Goal: Transaction & Acquisition: Purchase product/service

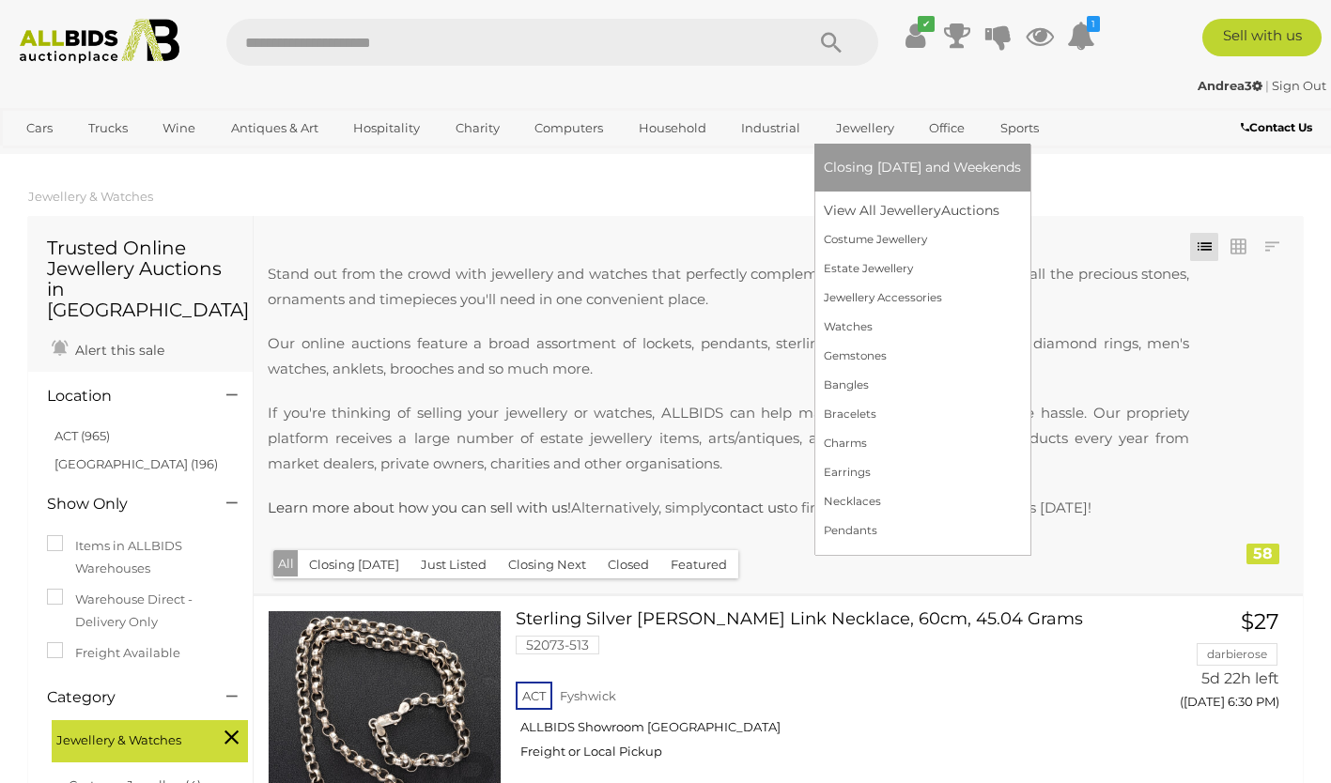
click at [865, 126] on link "Jewellery" at bounding box center [865, 128] width 83 height 31
click at [872, 207] on link "View All Jewellery Auctions" at bounding box center [922, 210] width 197 height 29
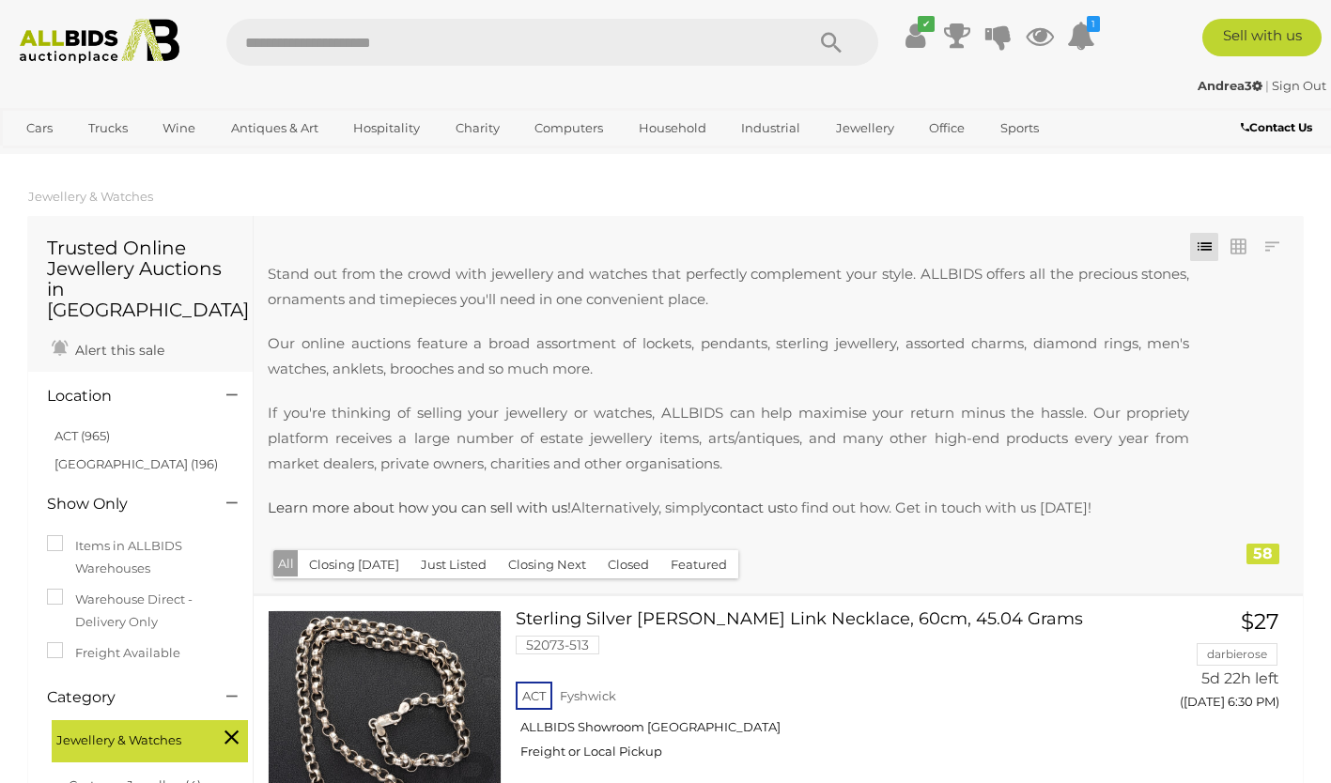
click at [531, 201] on ol "Jewellery & Watches" at bounding box center [665, 196] width 1331 height 31
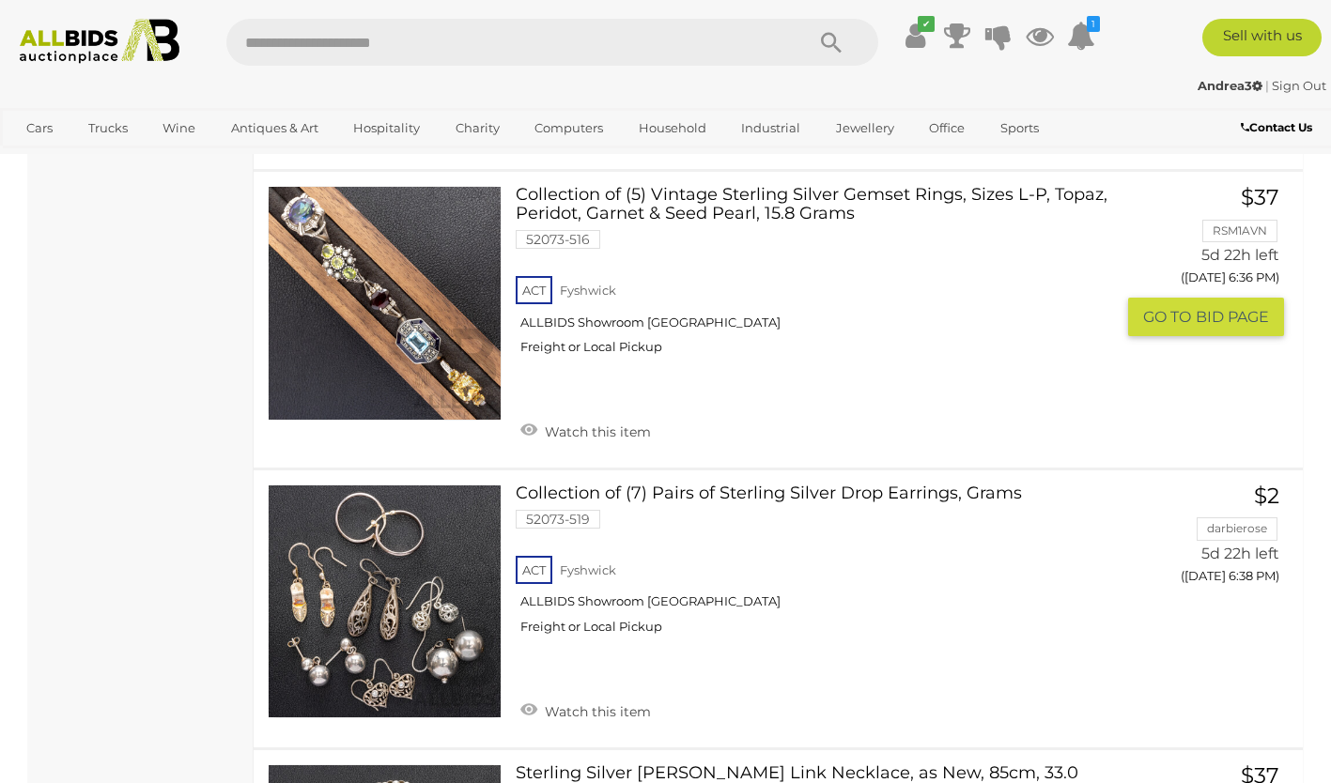
scroll to position [1841, 0]
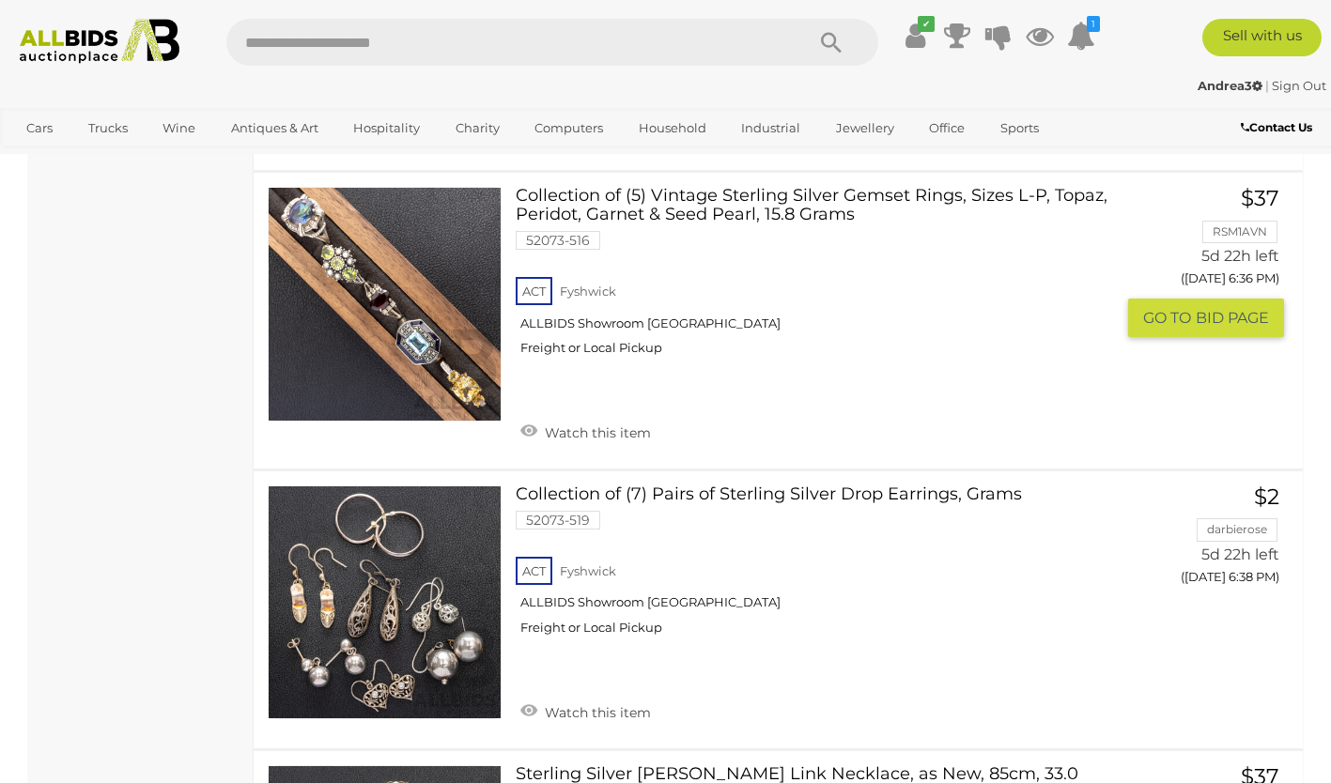
click at [725, 213] on link "Collection of (5) Vintage Sterling Silver Gemset Rings, Sizes L-P, Topaz, Perid…" at bounding box center [822, 278] width 584 height 183
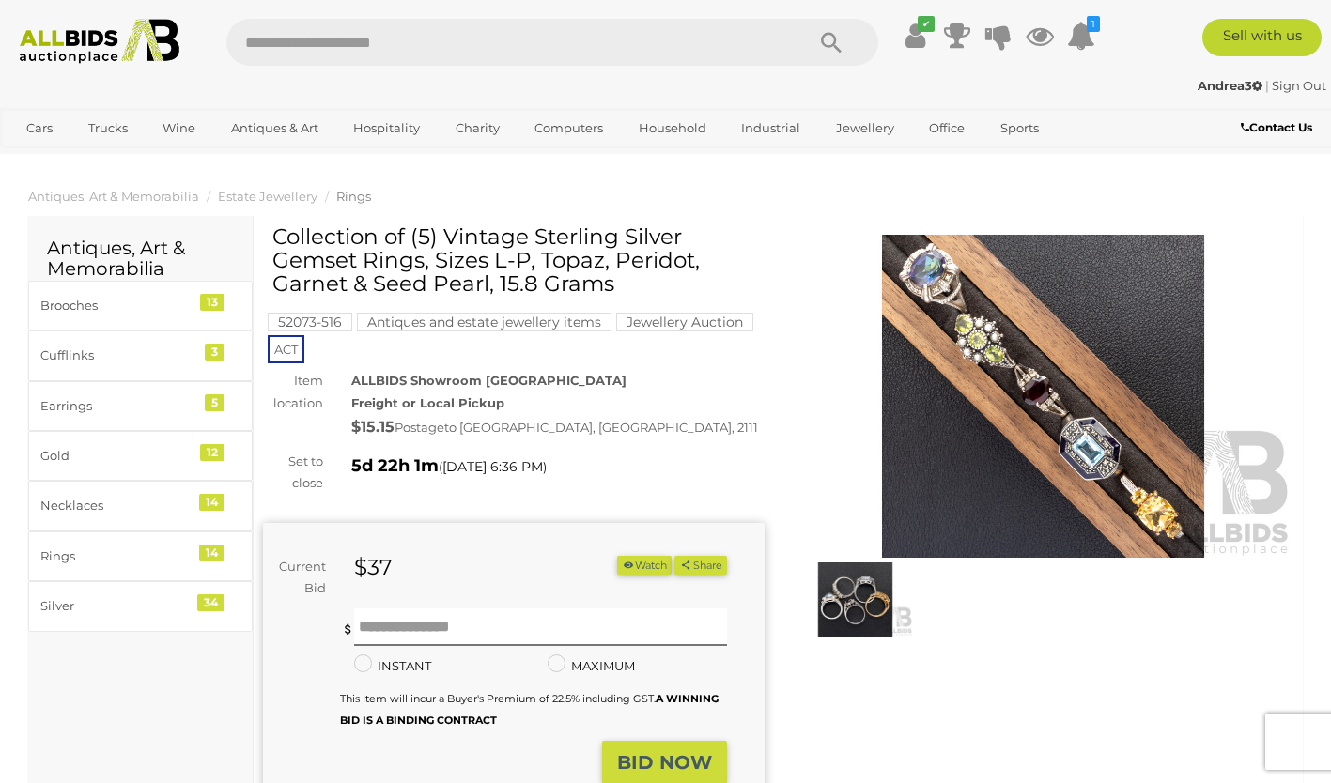
click at [922, 277] on img at bounding box center [1043, 396] width 501 height 323
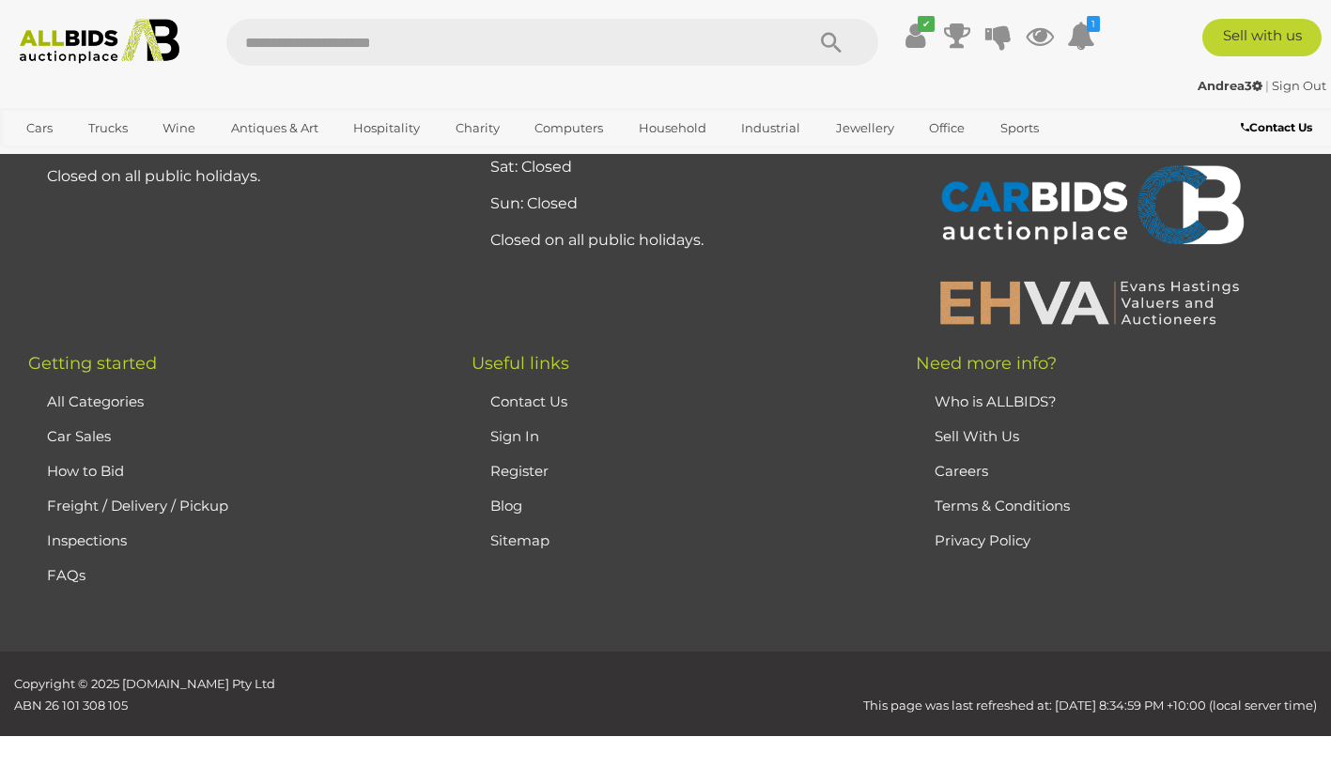
scroll to position [1522, 0]
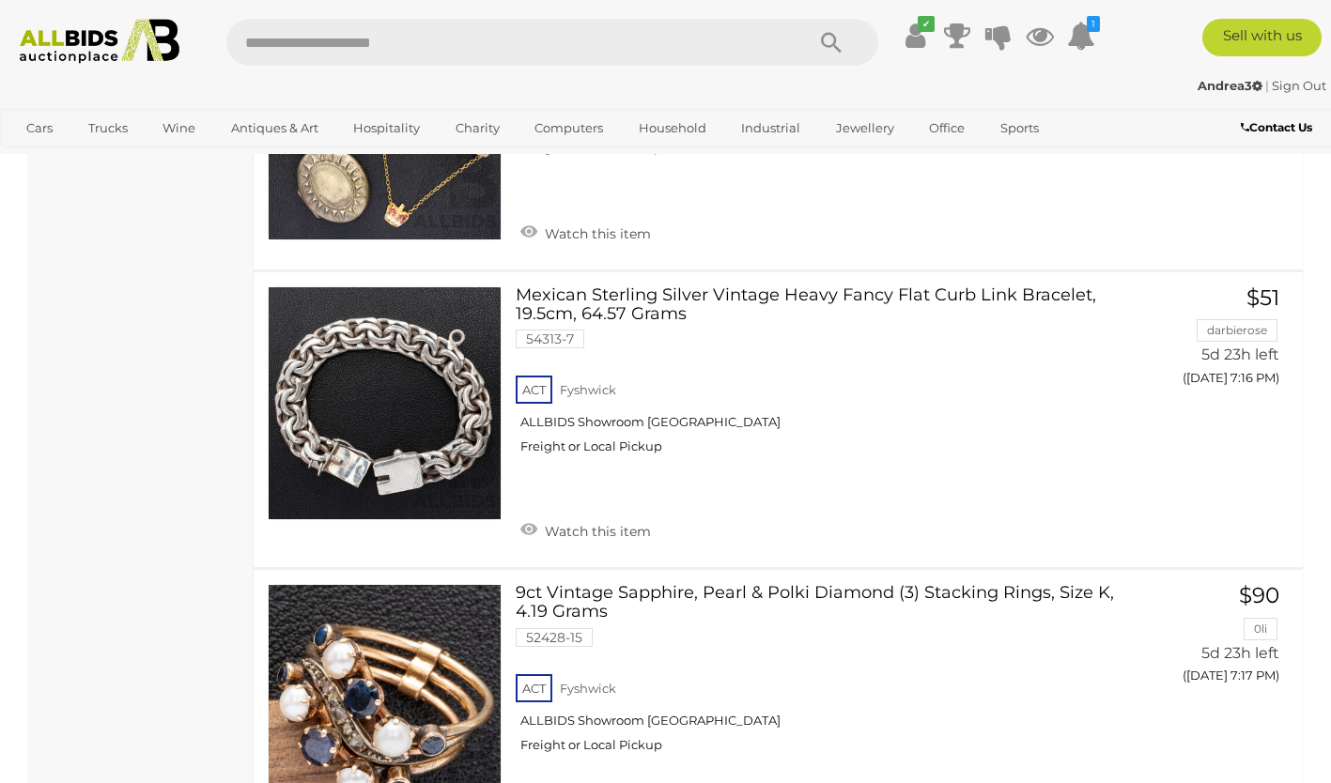
scroll to position [9090, 0]
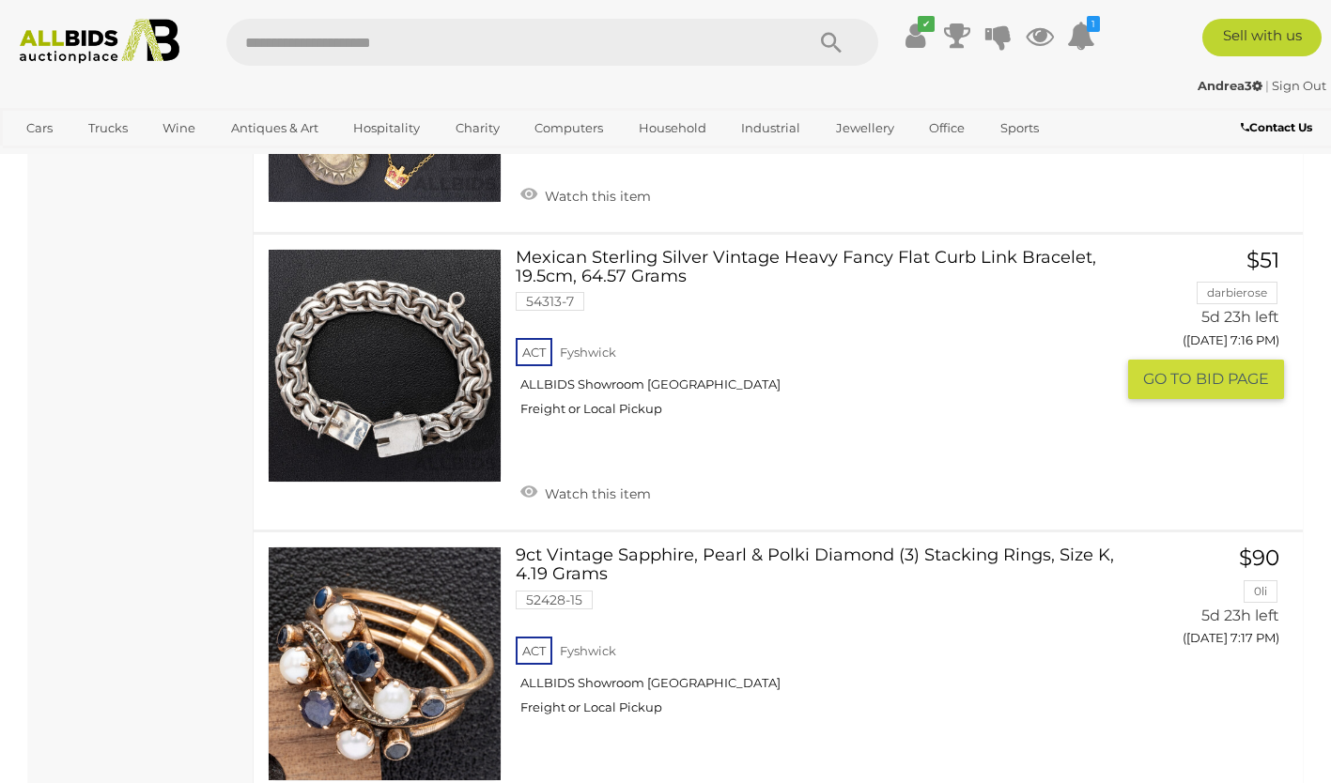
click at [379, 301] on link at bounding box center [385, 366] width 234 height 234
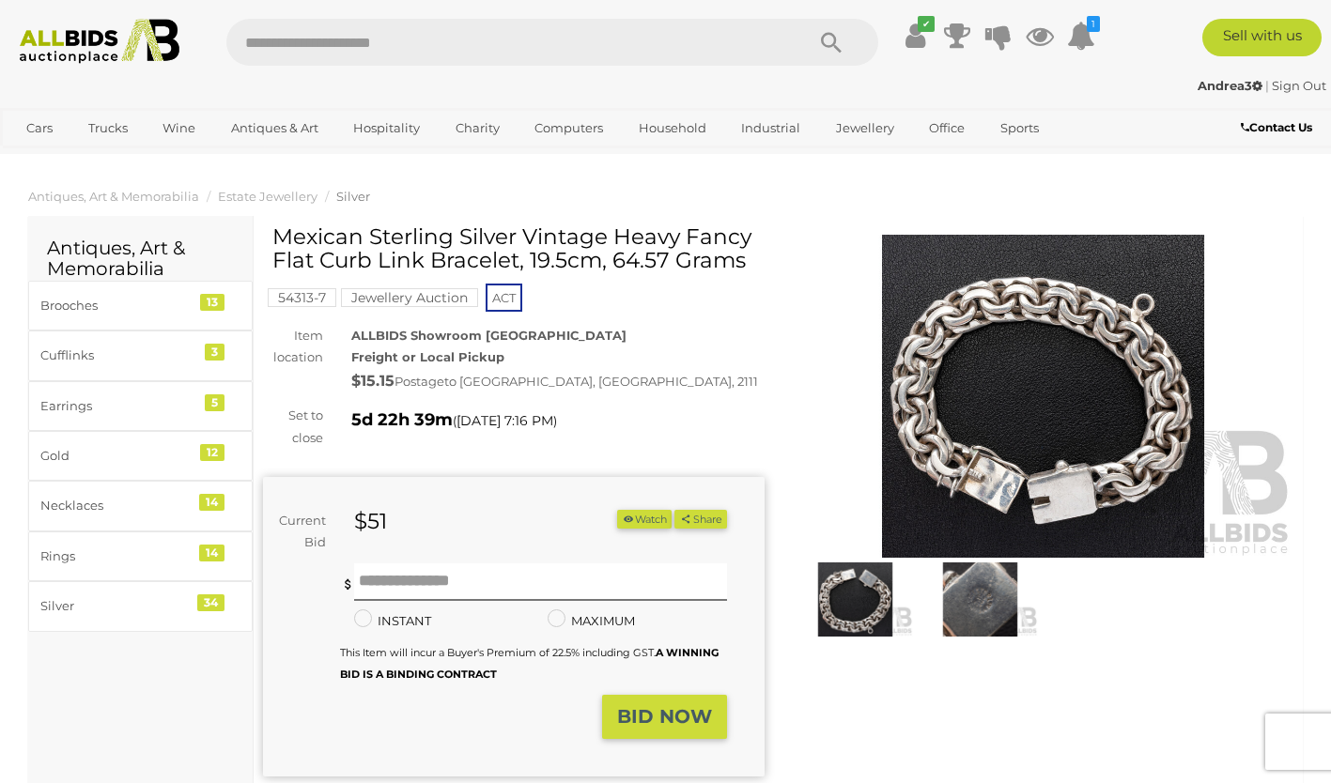
click at [1053, 395] on img at bounding box center [1043, 396] width 501 height 323
click at [642, 518] on button "Watch" at bounding box center [644, 520] width 54 height 20
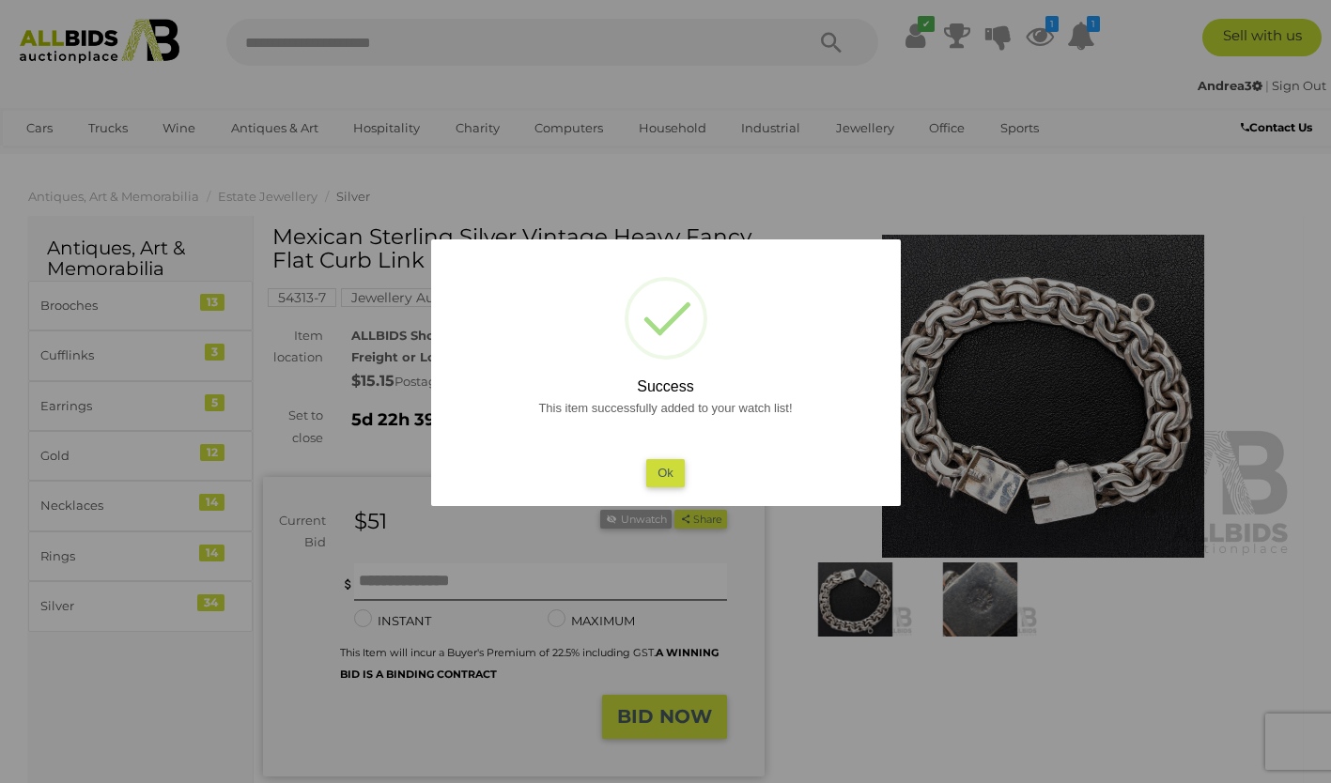
click at [658, 470] on button "Ok" at bounding box center [665, 472] width 39 height 27
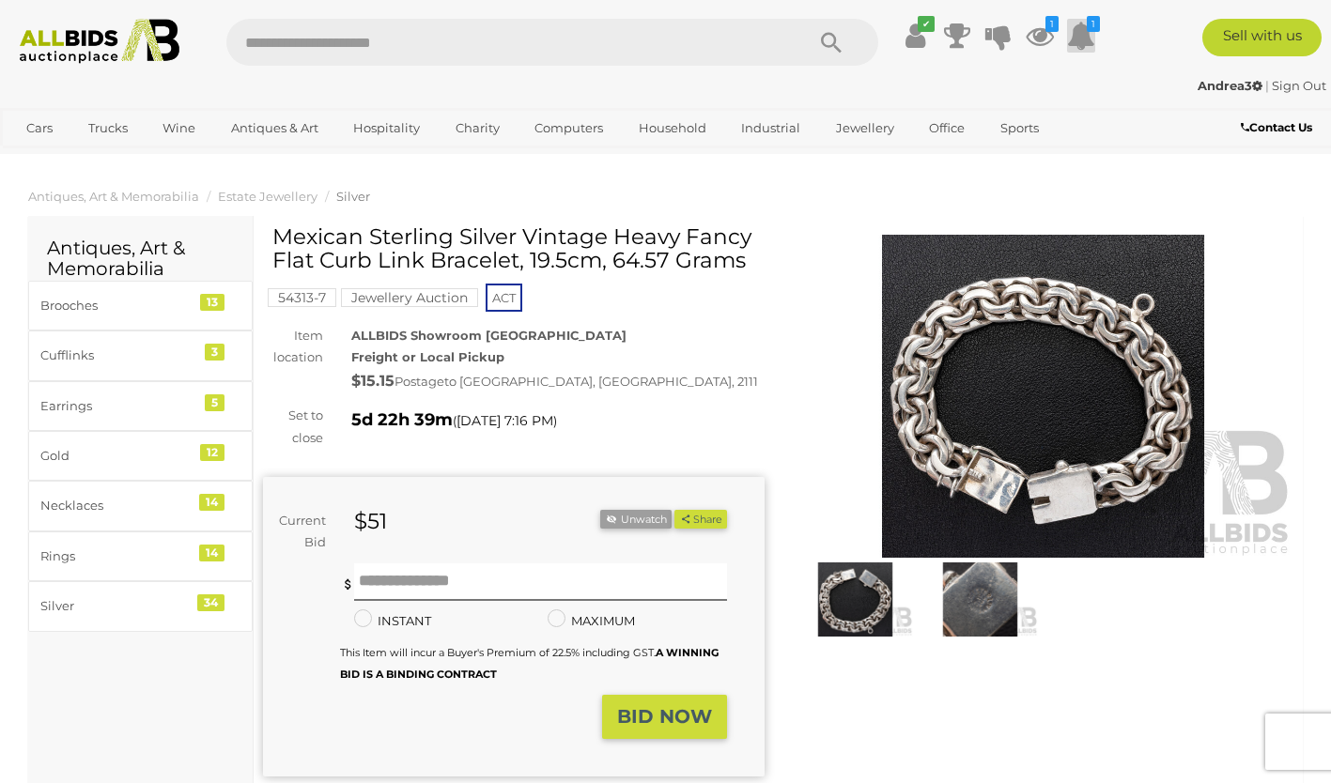
click at [1082, 31] on icon at bounding box center [1081, 36] width 28 height 34
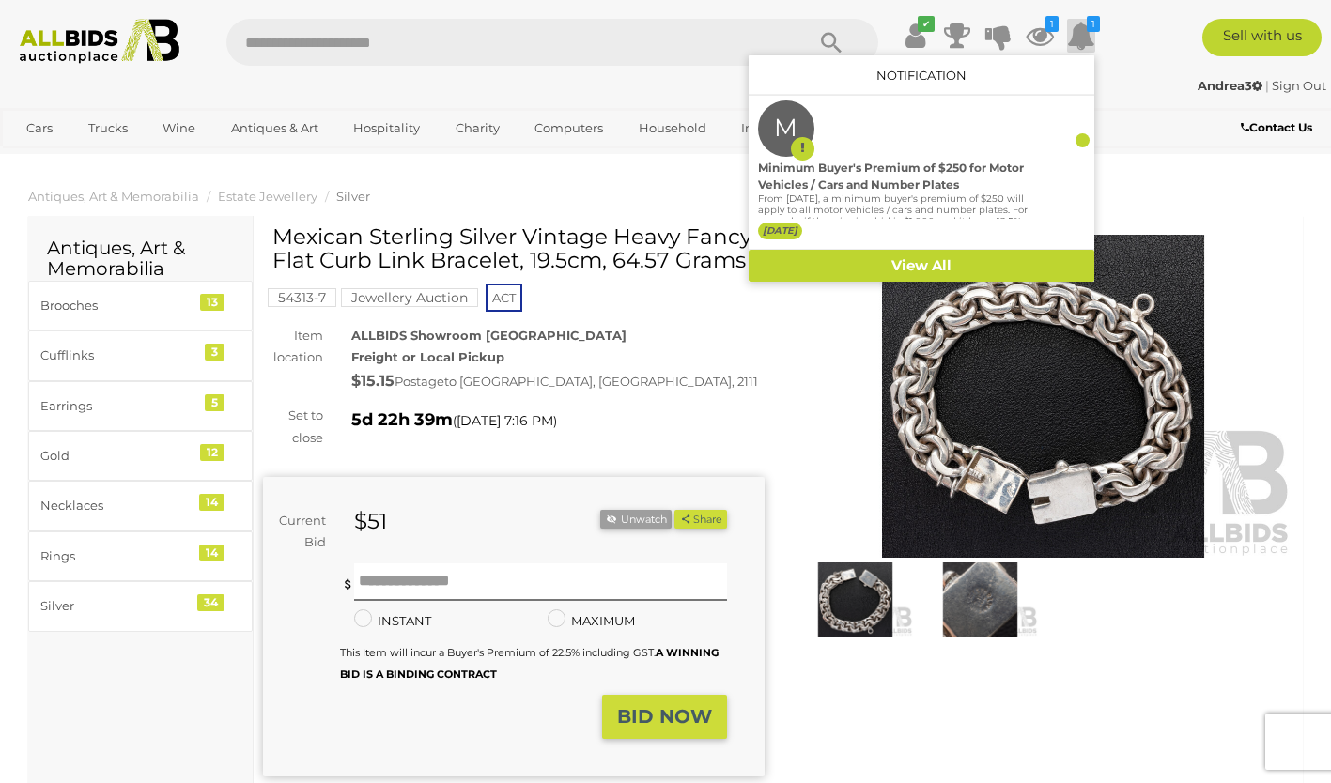
click at [470, 83] on div "Andrea3 | Sign Out" at bounding box center [665, 86] width 1321 height 22
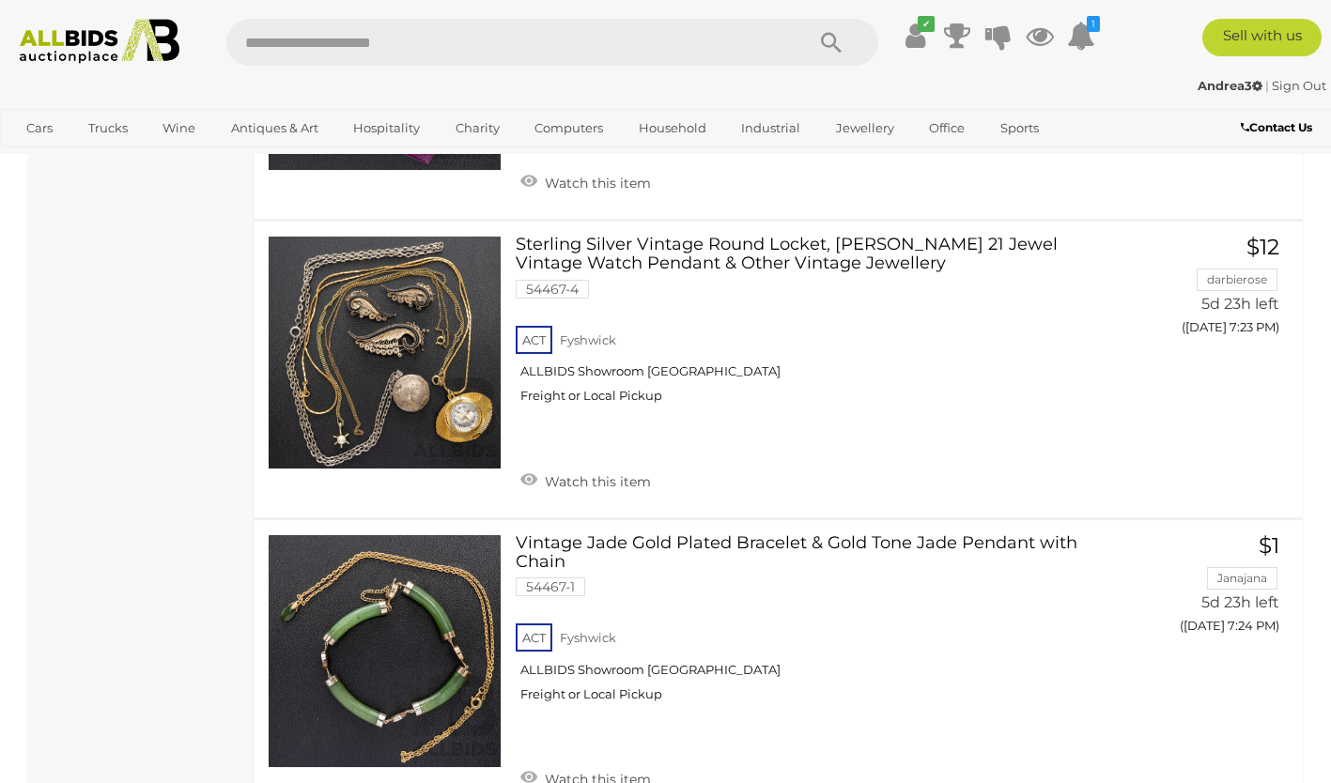
scroll to position [10036, 0]
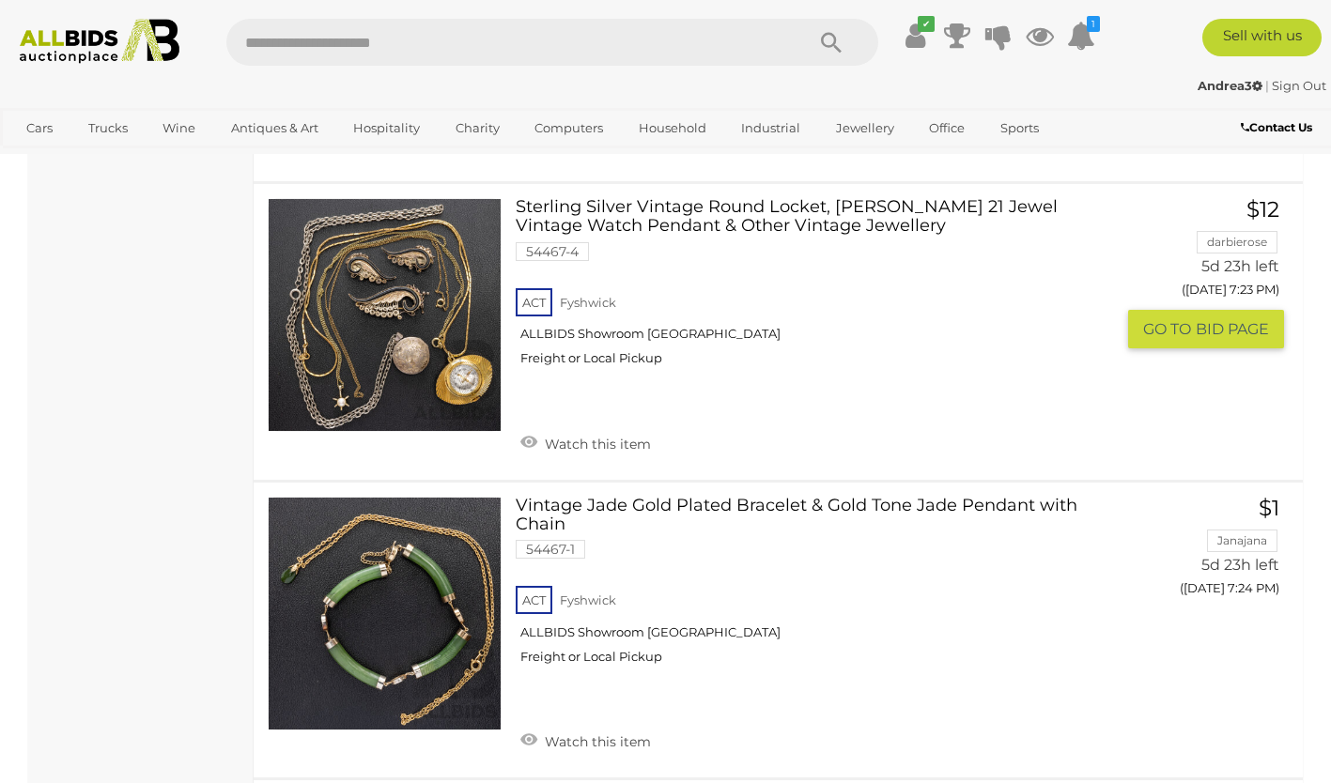
click at [333, 301] on link at bounding box center [385, 315] width 234 height 234
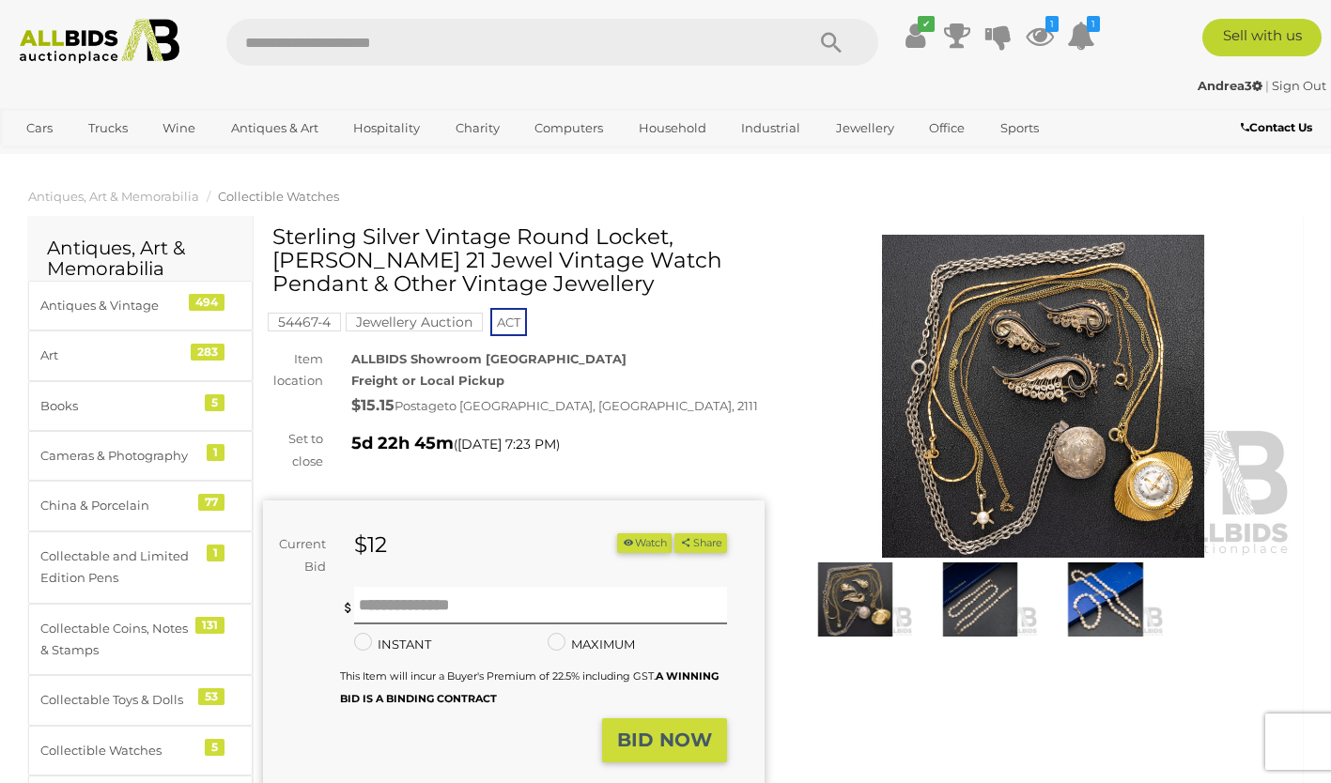
click at [1024, 382] on img at bounding box center [1043, 396] width 501 height 323
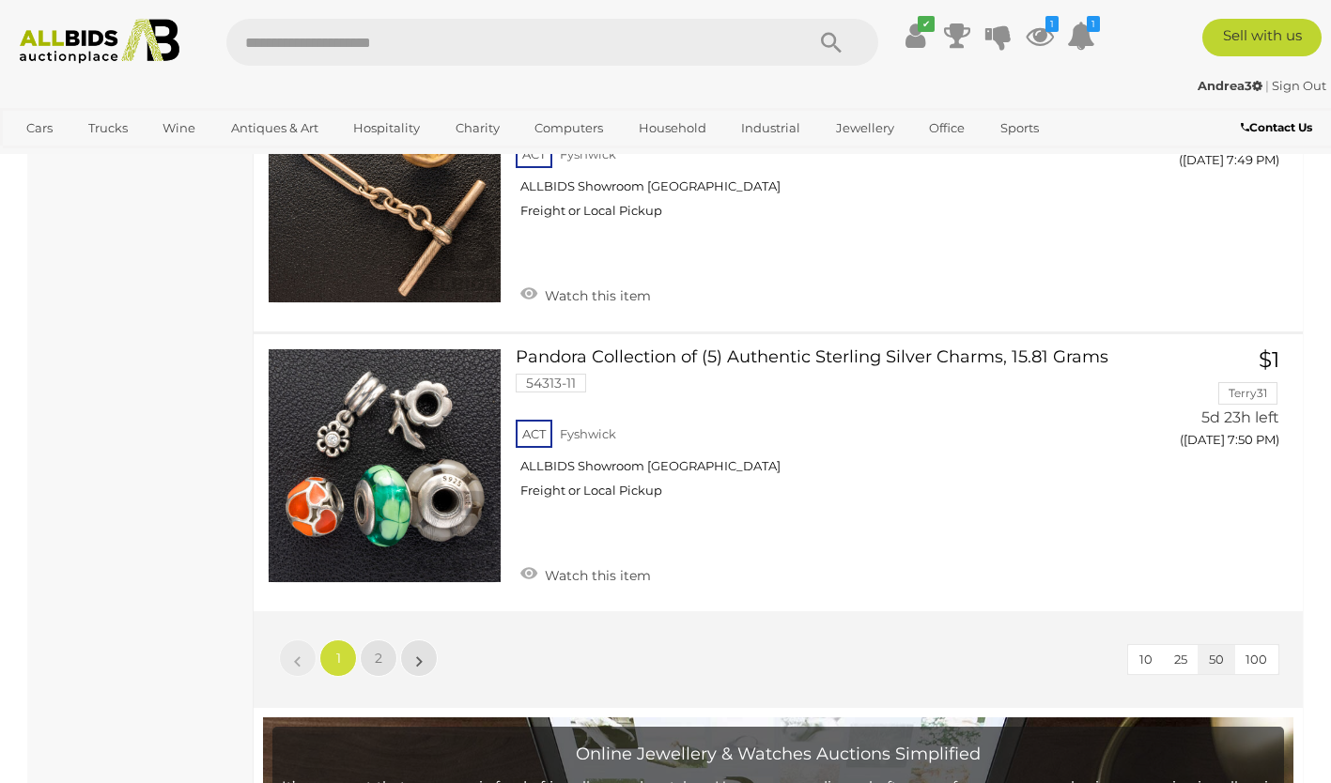
scroll to position [14688, 0]
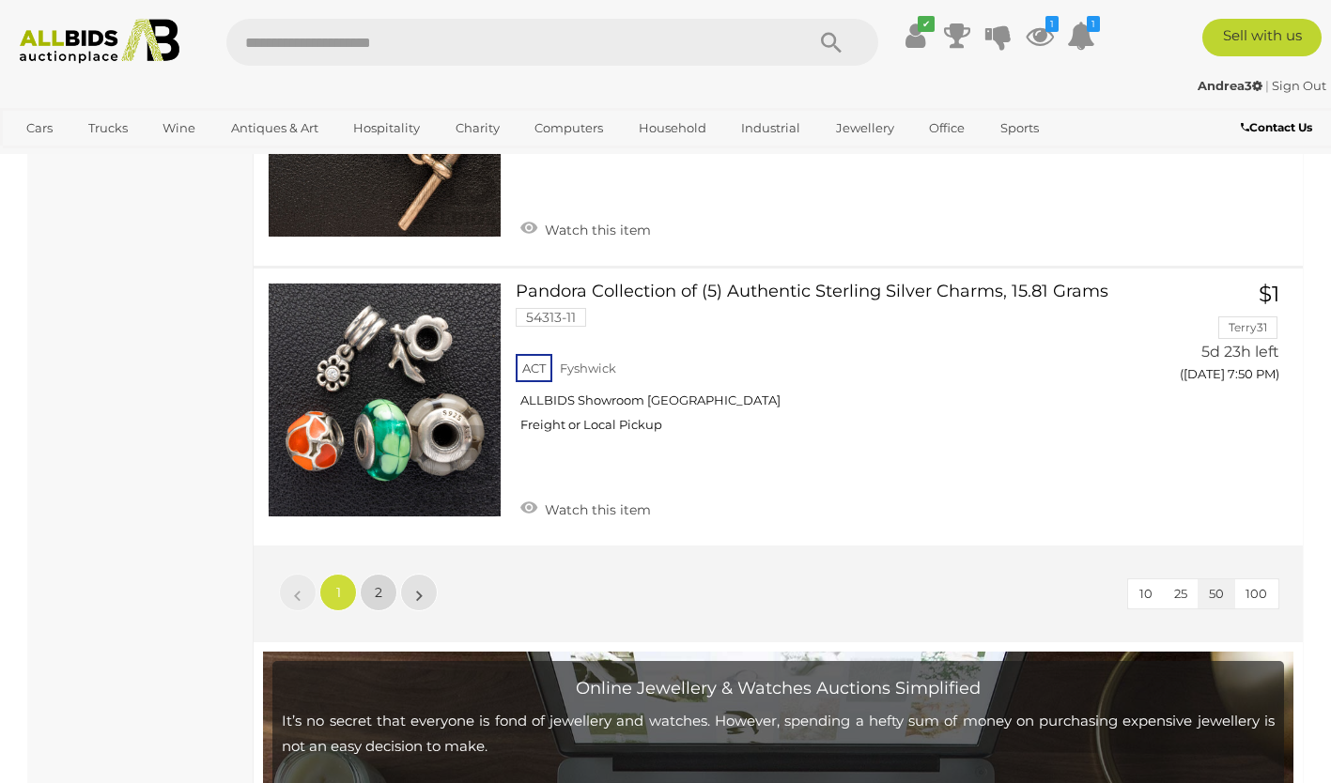
click at [378, 584] on span "2" at bounding box center [379, 592] width 8 height 17
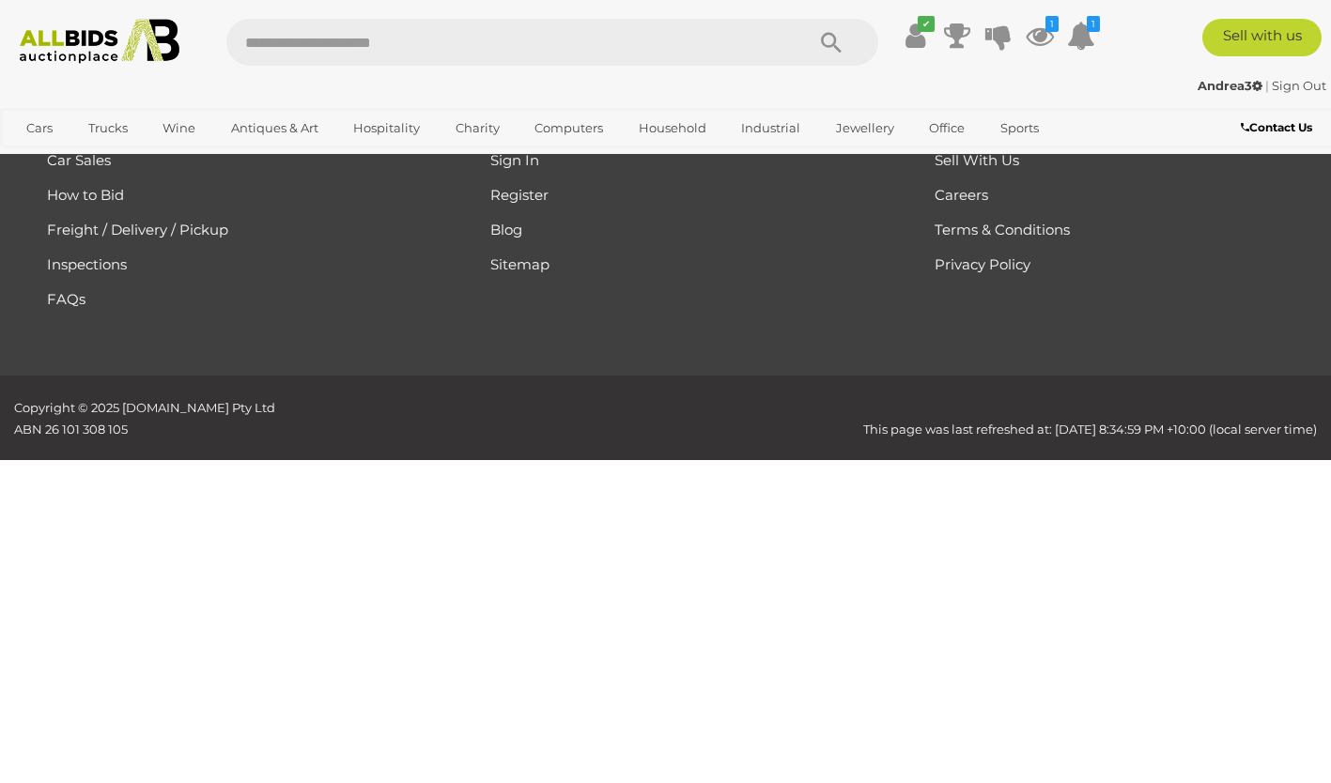
scroll to position [406, 0]
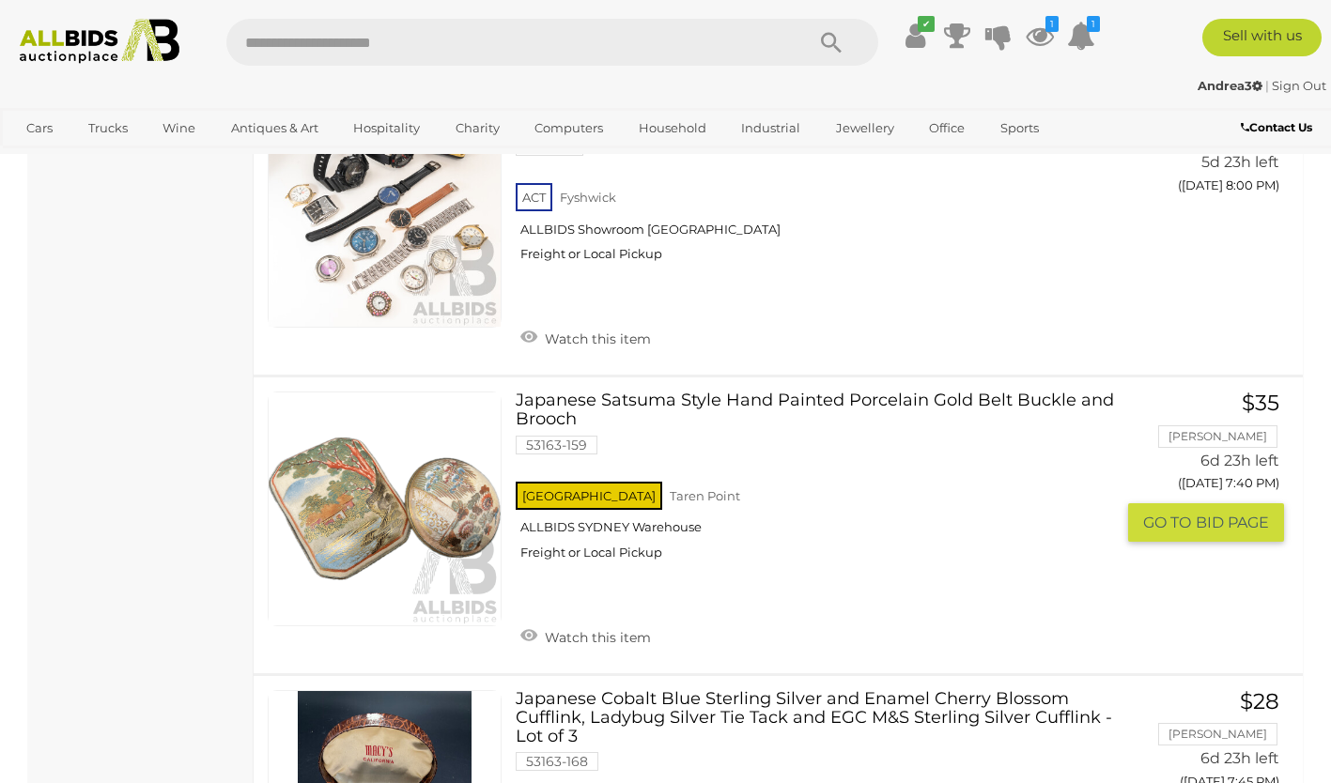
scroll to position [1946, 0]
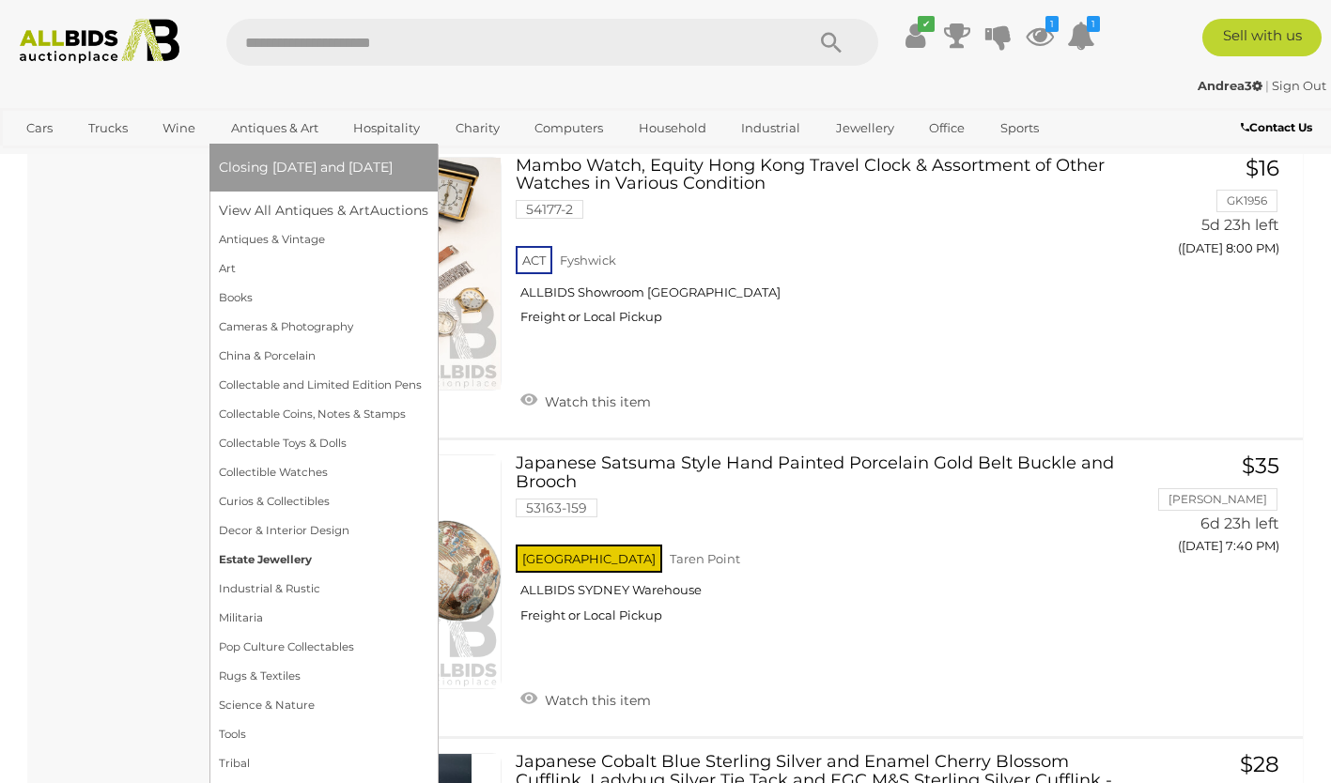
click at [255, 557] on link "Estate Jewellery" at bounding box center [323, 560] width 209 height 29
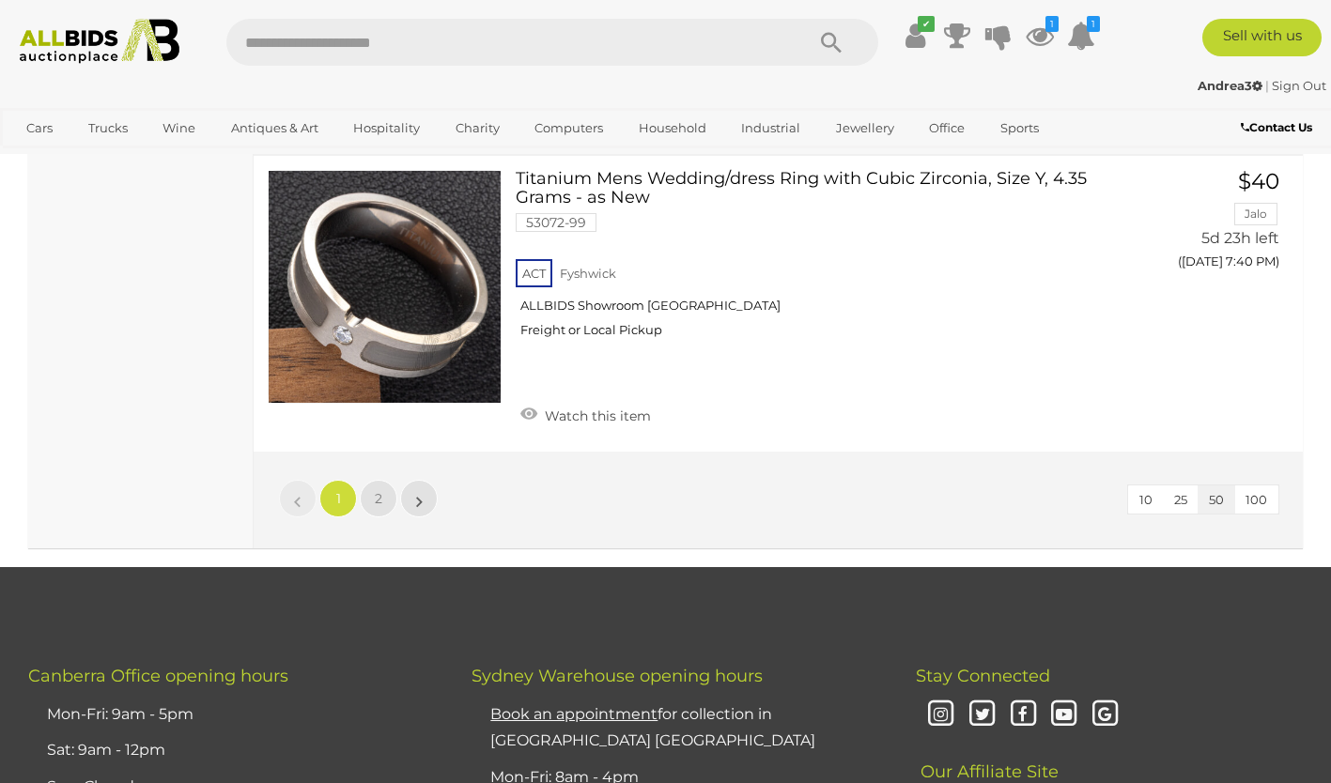
scroll to position [14612, 0]
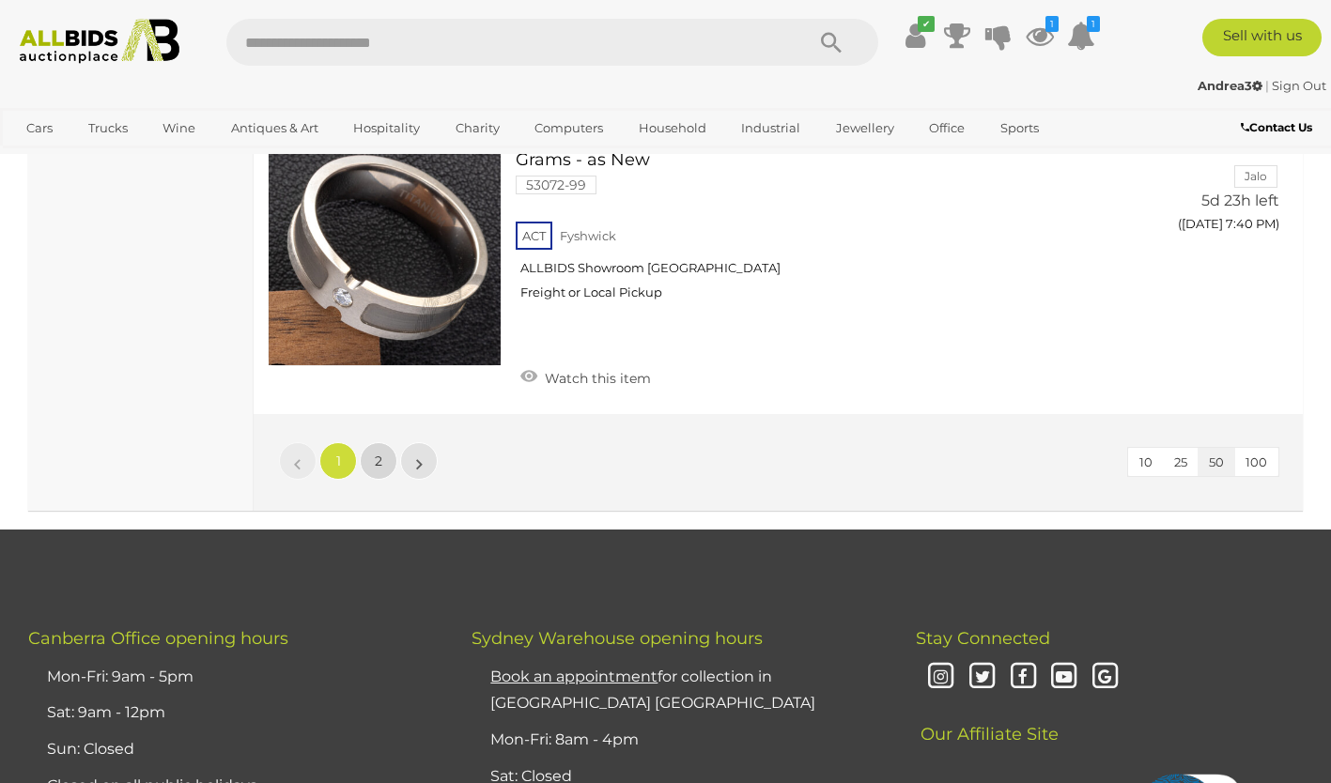
click at [378, 442] on link "2" at bounding box center [379, 461] width 38 height 38
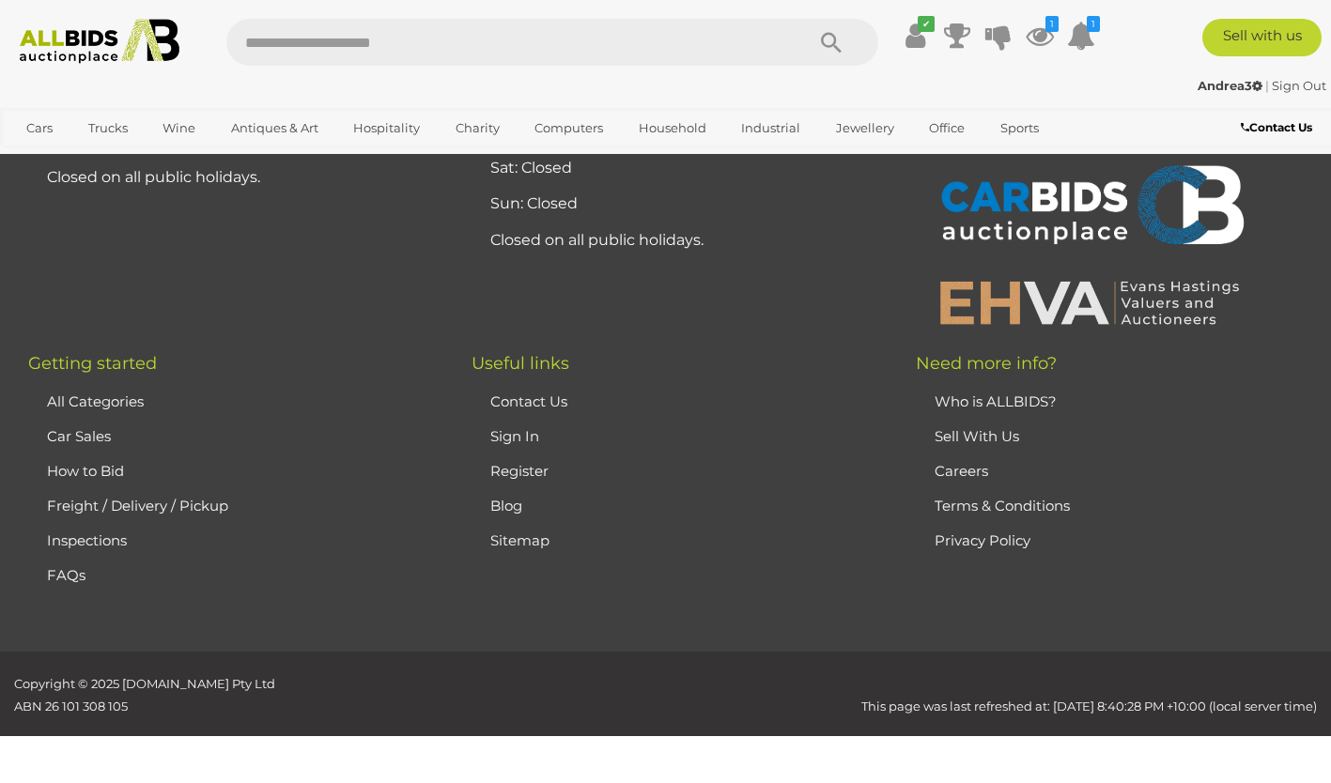
scroll to position [123, 0]
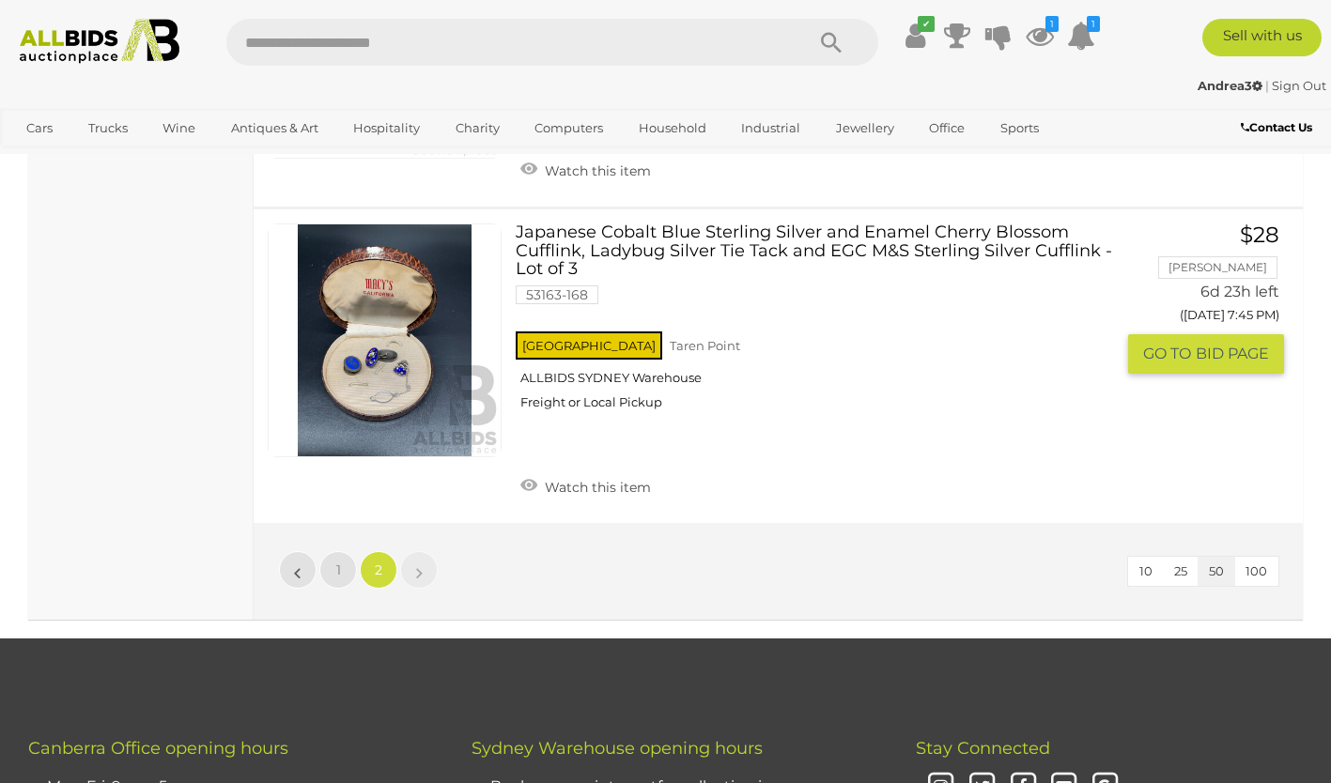
scroll to position [4217, 0]
